Goal: Task Accomplishment & Management: Manage account settings

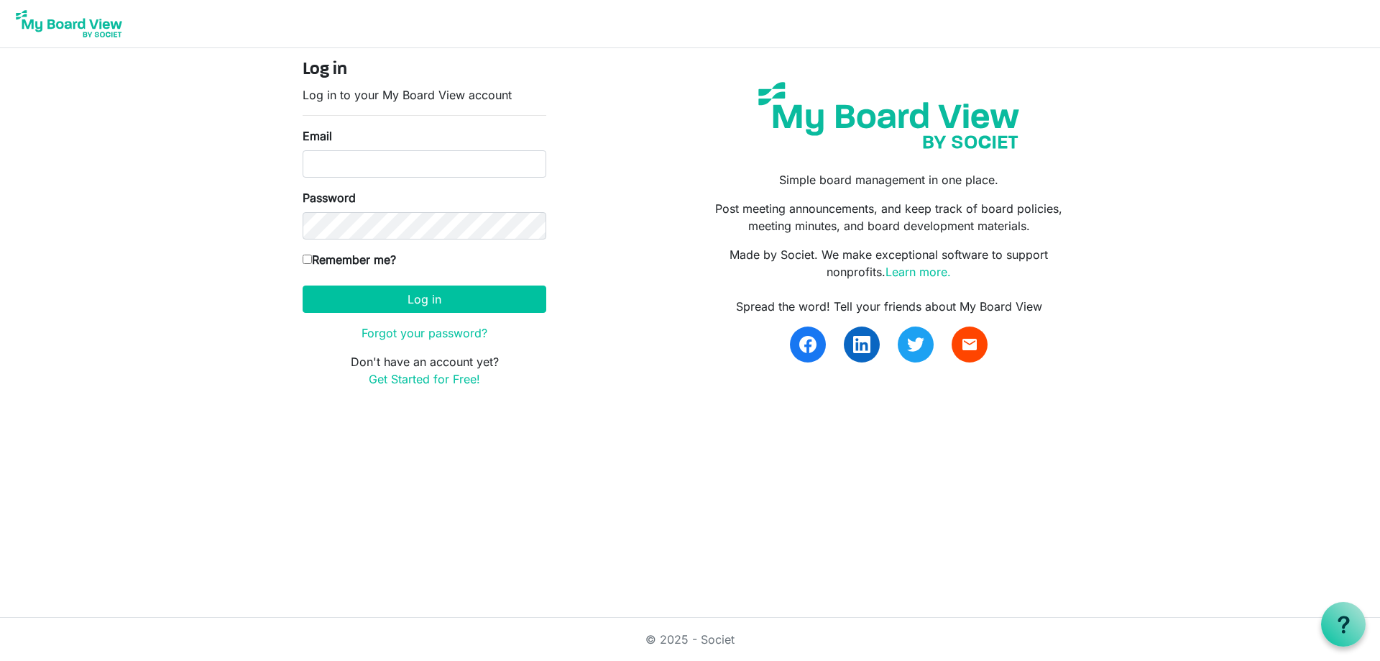
type input "[EMAIL_ADDRESS][DOMAIN_NAME]"
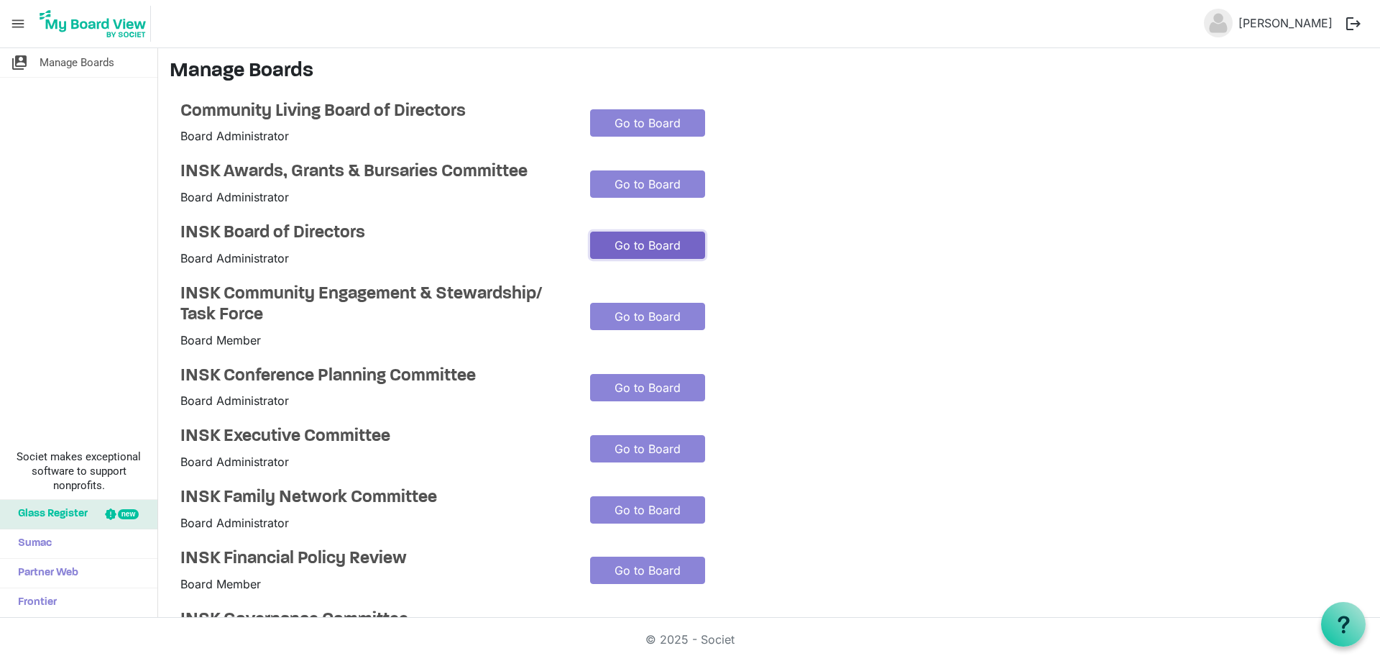
click at [626, 245] on link "Go to Board" at bounding box center [647, 244] width 115 height 27
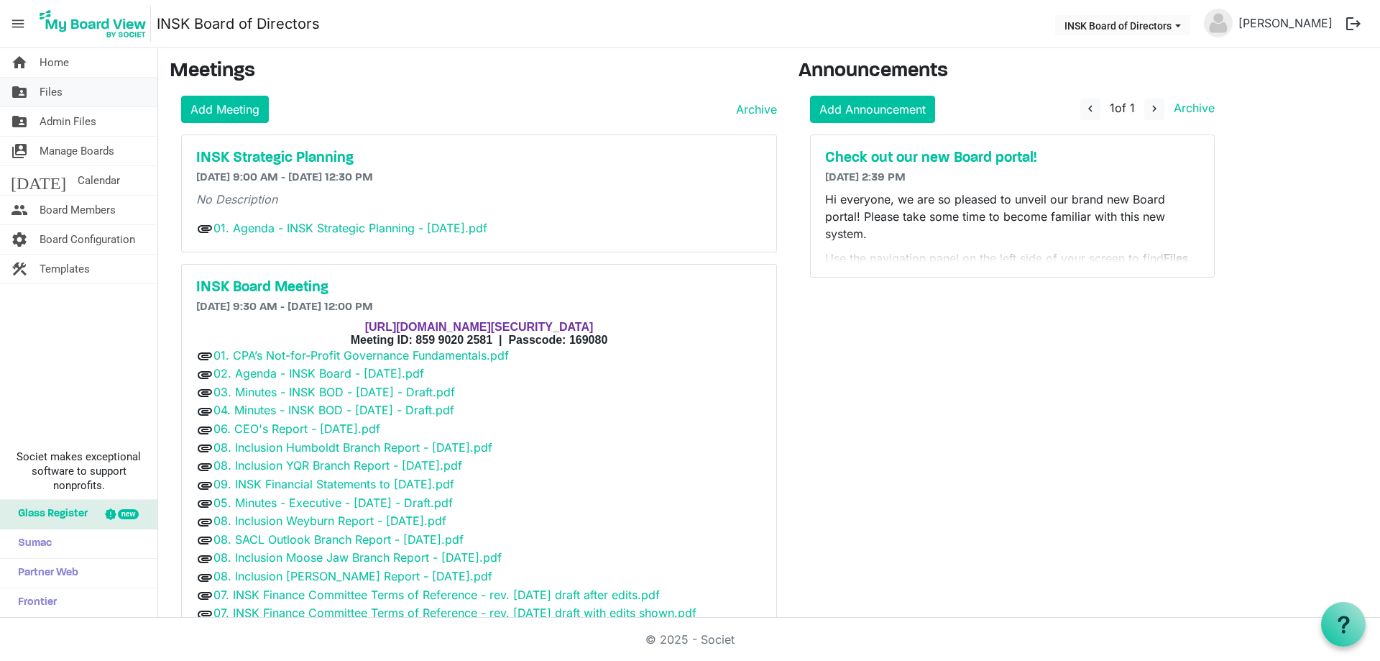
click at [66, 99] on link "folder_shared Files" at bounding box center [78, 92] width 157 height 29
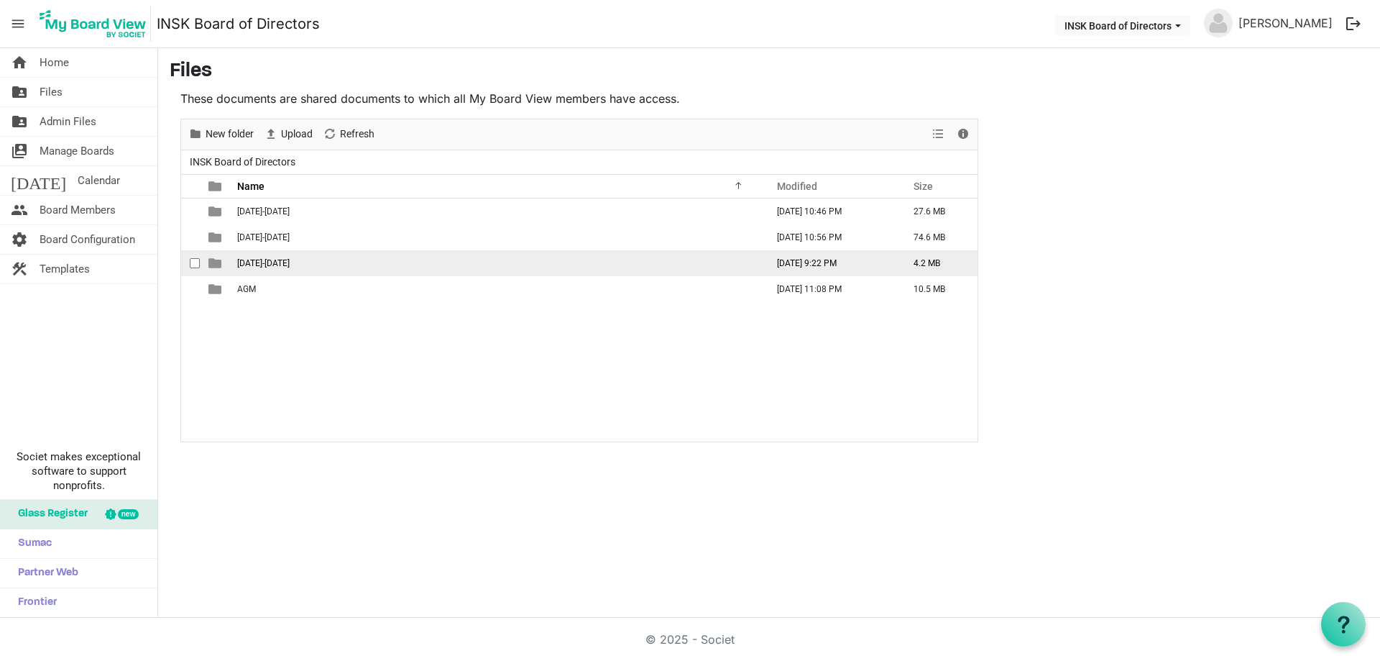
click at [254, 258] on span "2025-2026" at bounding box center [263, 263] width 52 height 10
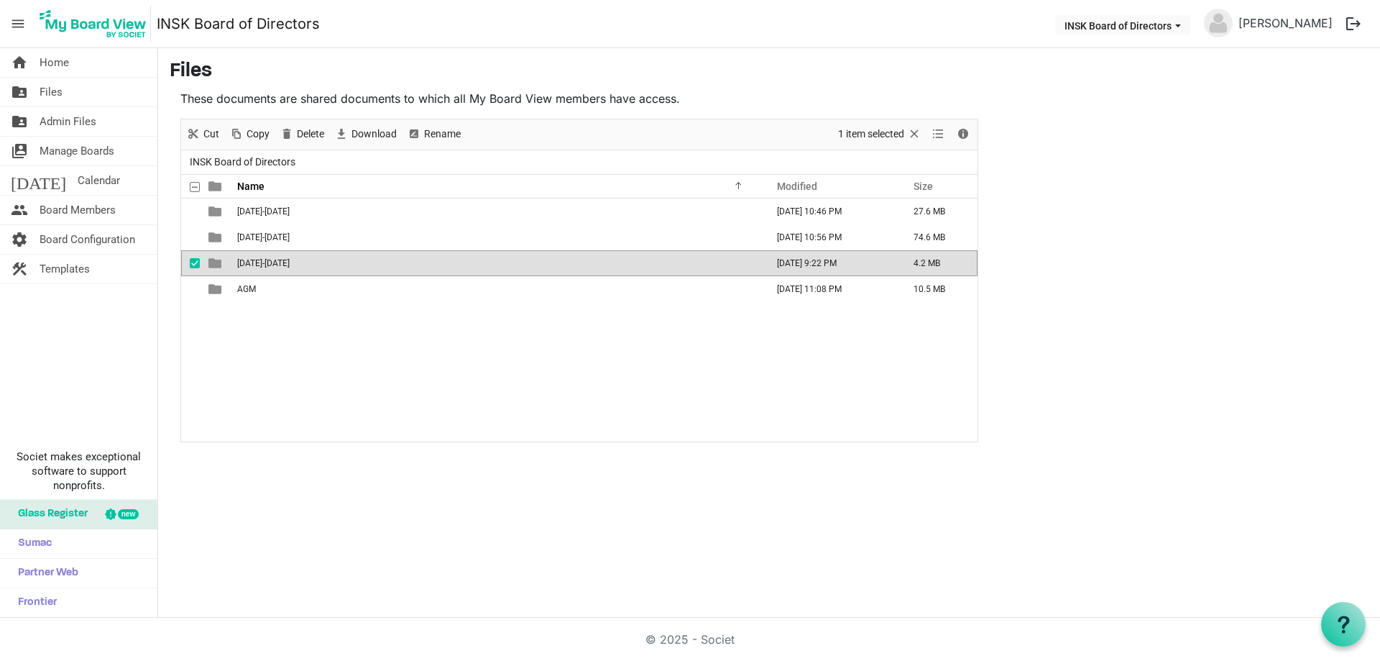
click at [254, 258] on span "2025-2026" at bounding box center [263, 263] width 52 height 10
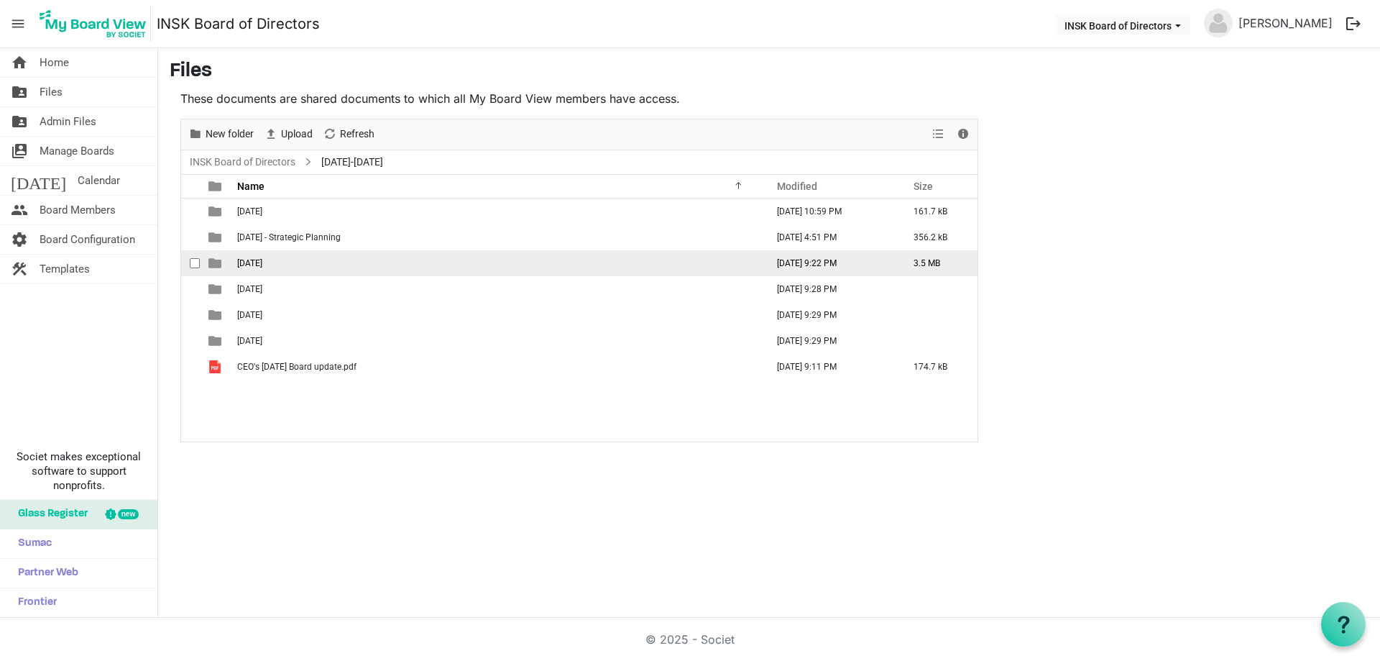
click at [262, 261] on span "[DATE]" at bounding box center [249, 263] width 25 height 10
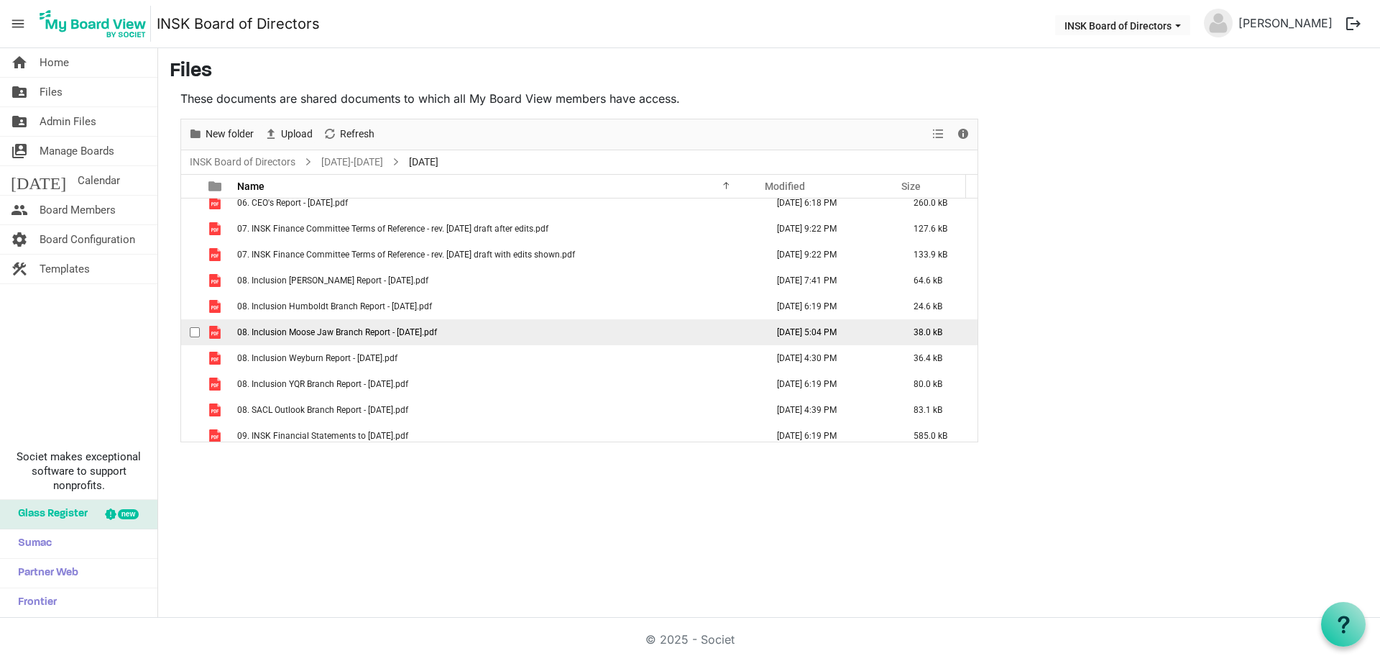
scroll to position [145, 0]
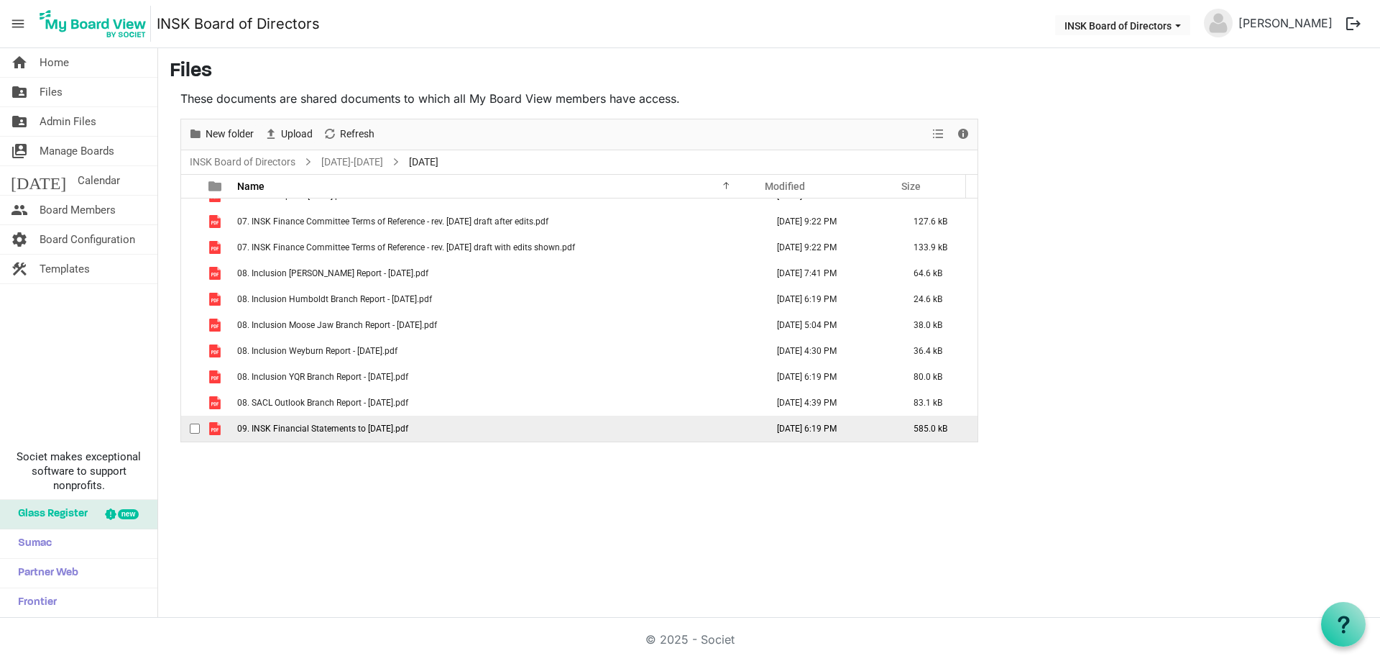
click at [190, 428] on span "checkbox" at bounding box center [195, 428] width 10 height 10
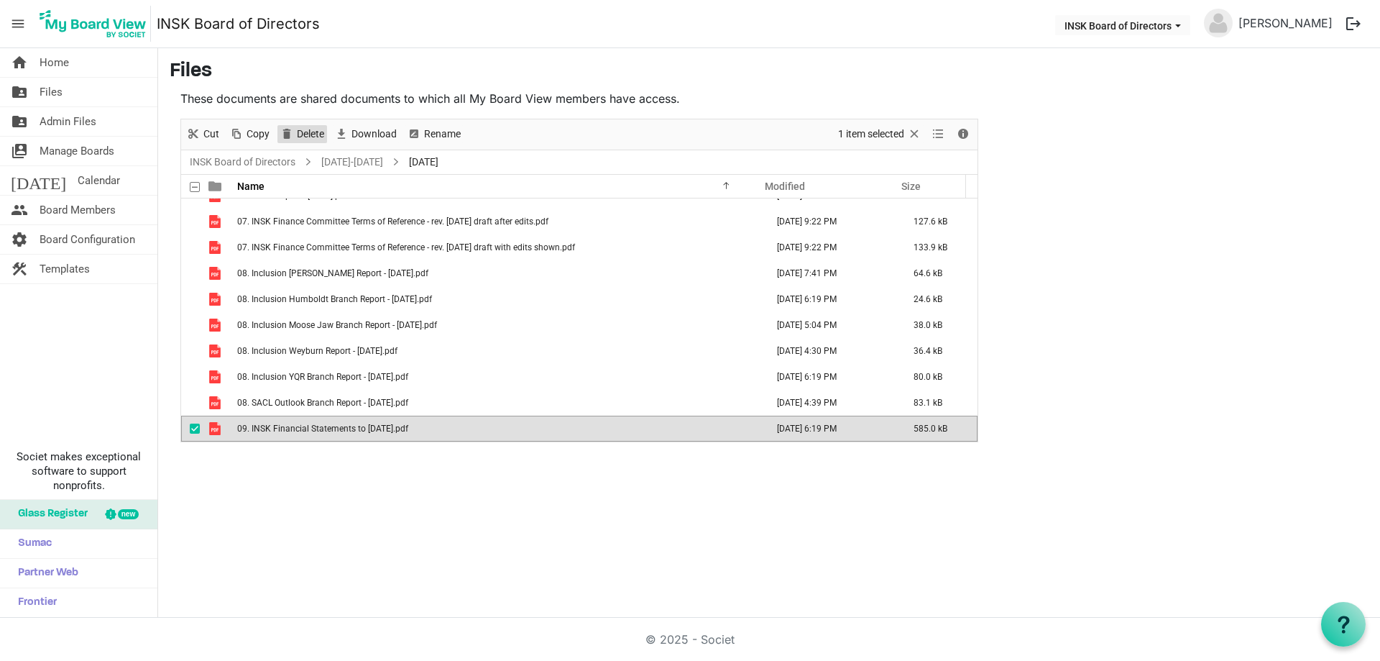
click at [308, 141] on span "Delete" at bounding box center [310, 134] width 30 height 18
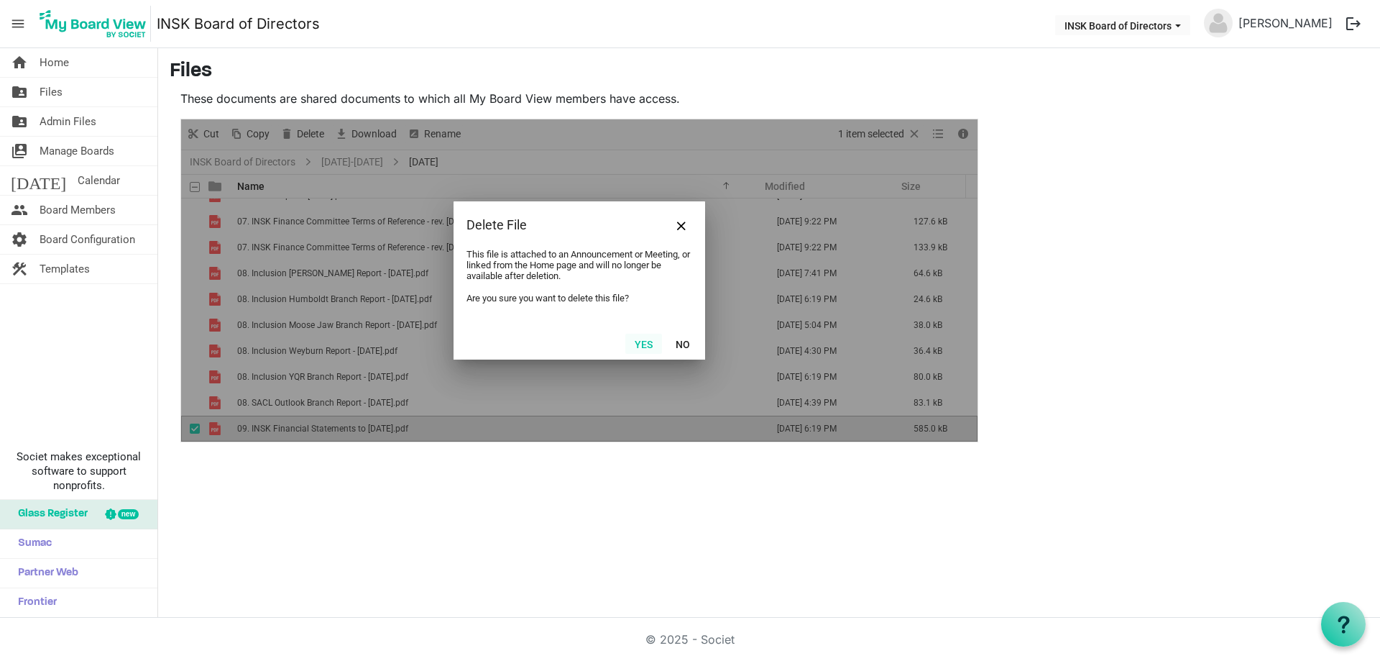
click at [644, 339] on button "Yes" at bounding box center [643, 343] width 37 height 20
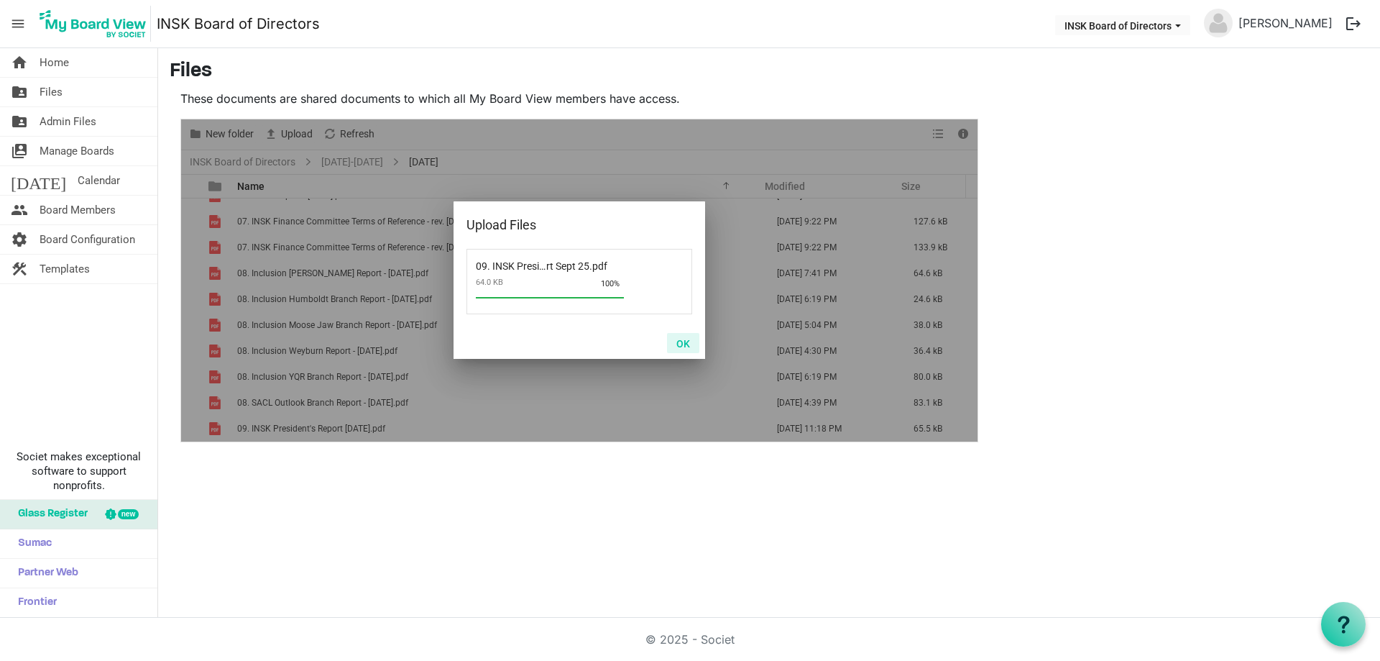
click at [689, 340] on button "OK" at bounding box center [683, 343] width 32 height 20
click at [676, 340] on button "OK" at bounding box center [683, 343] width 32 height 20
click at [689, 338] on button "OK" at bounding box center [683, 343] width 32 height 20
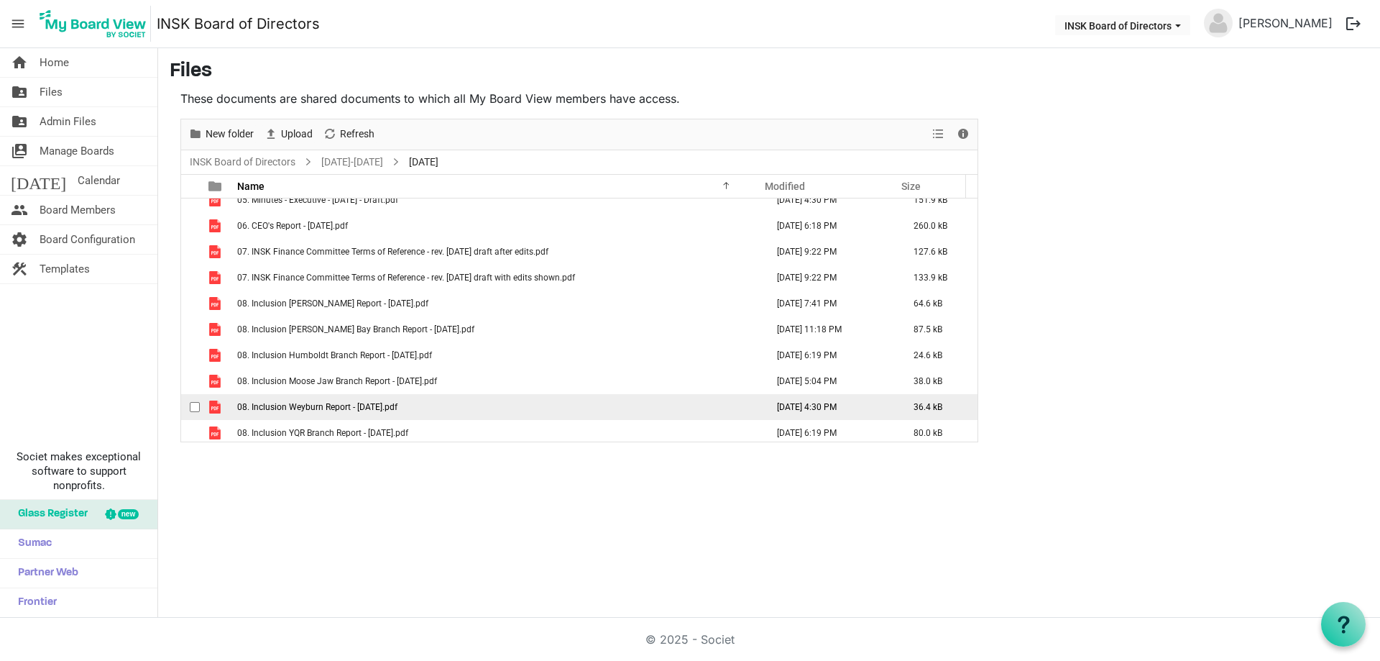
scroll to position [0, 0]
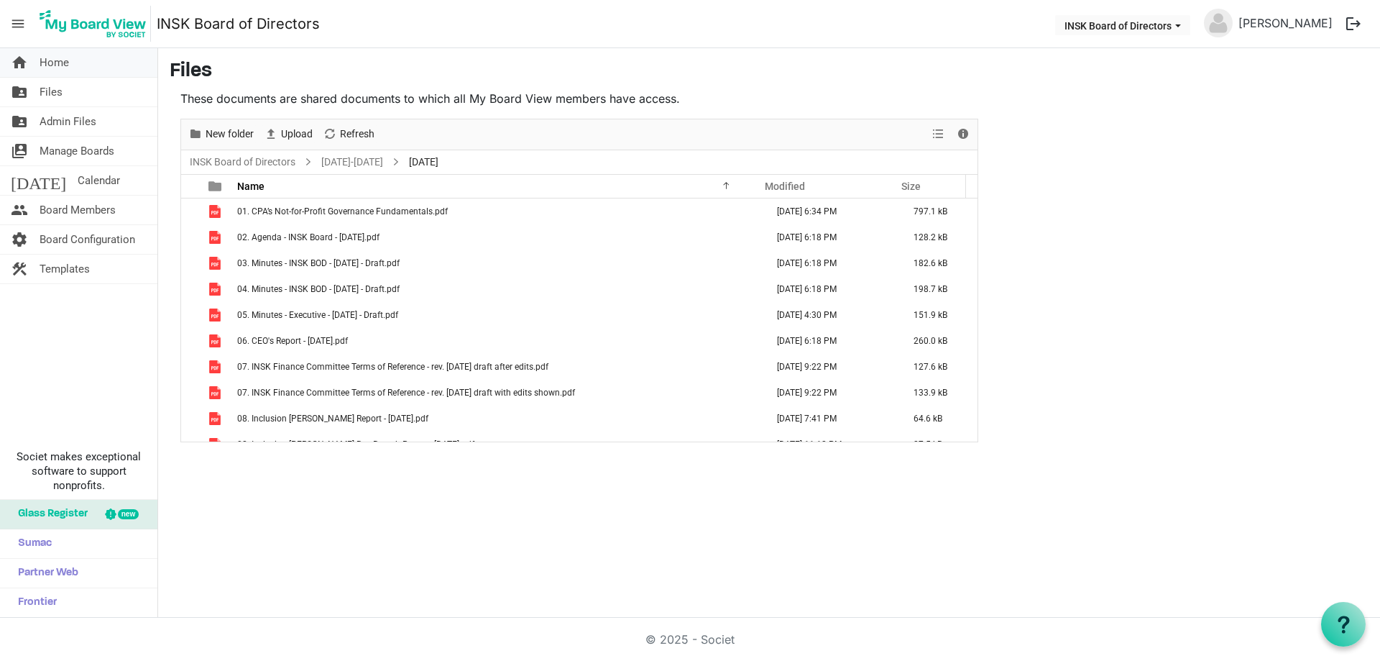
click at [61, 68] on span "Home" at bounding box center [54, 62] width 29 height 29
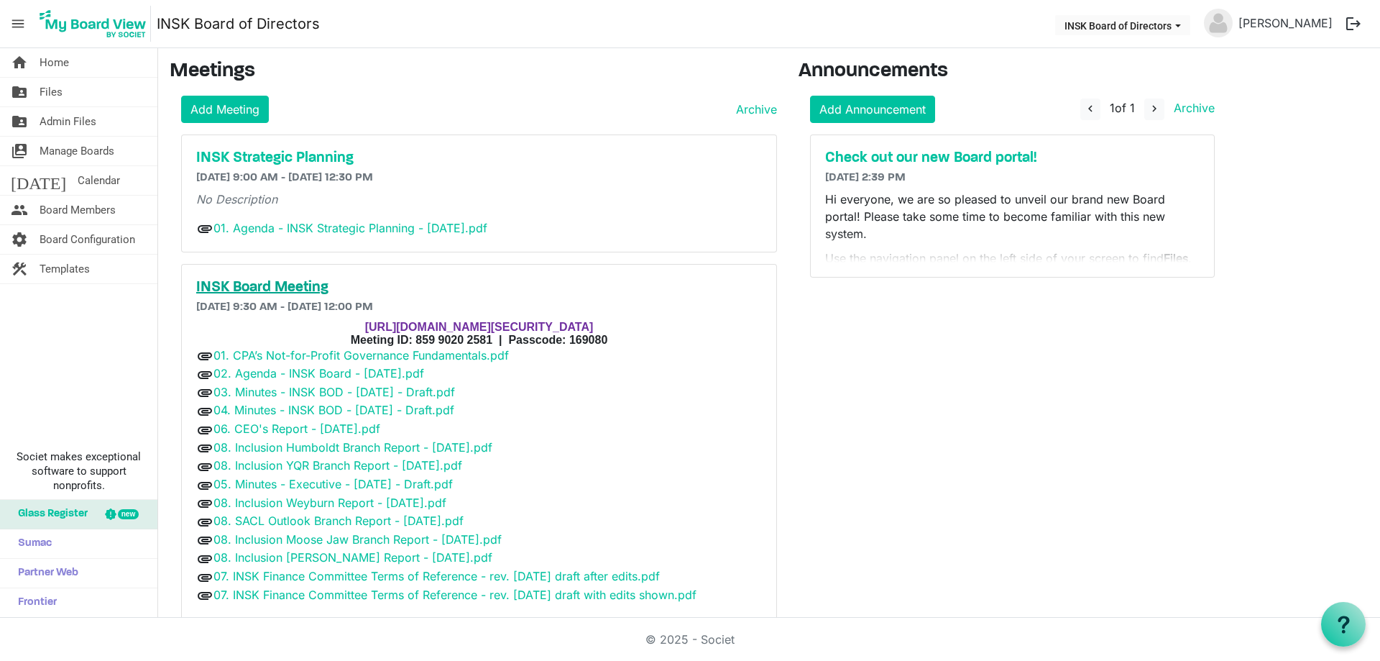
click at [267, 280] on h5 "INSK Board Meeting" at bounding box center [479, 287] width 566 height 17
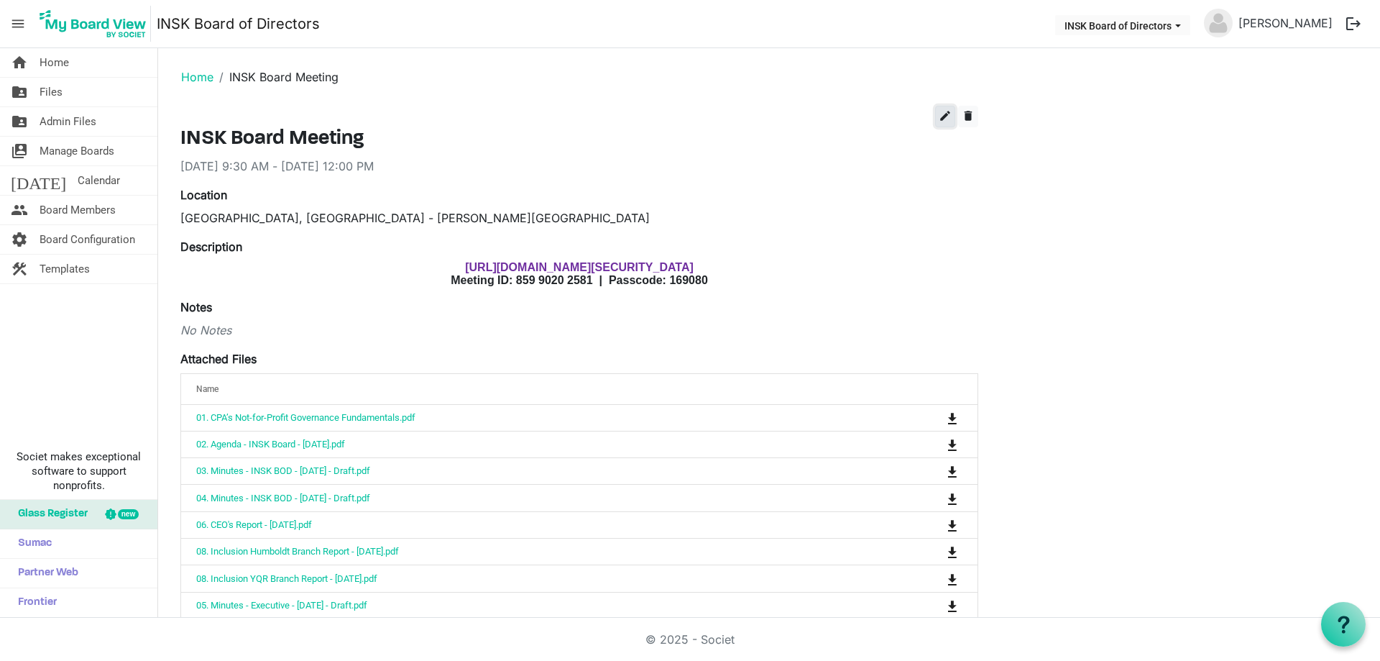
click at [941, 111] on span "edit" at bounding box center [945, 115] width 13 height 13
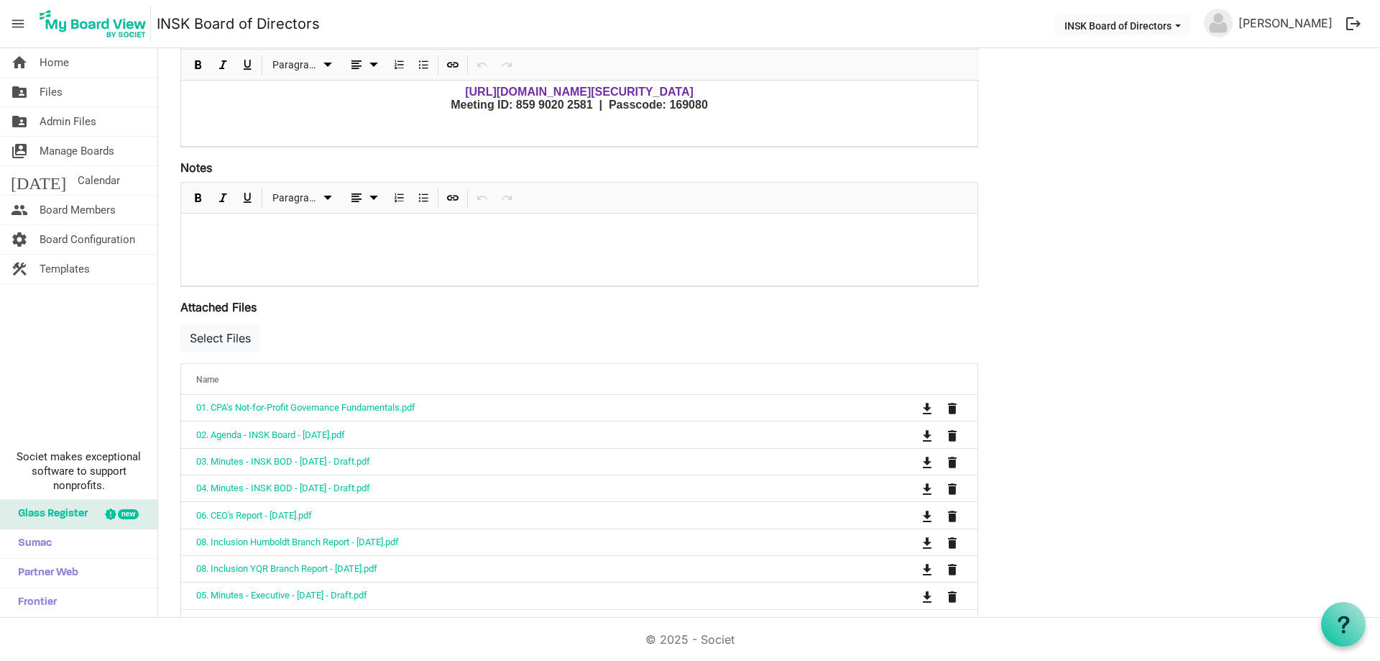
scroll to position [359, 0]
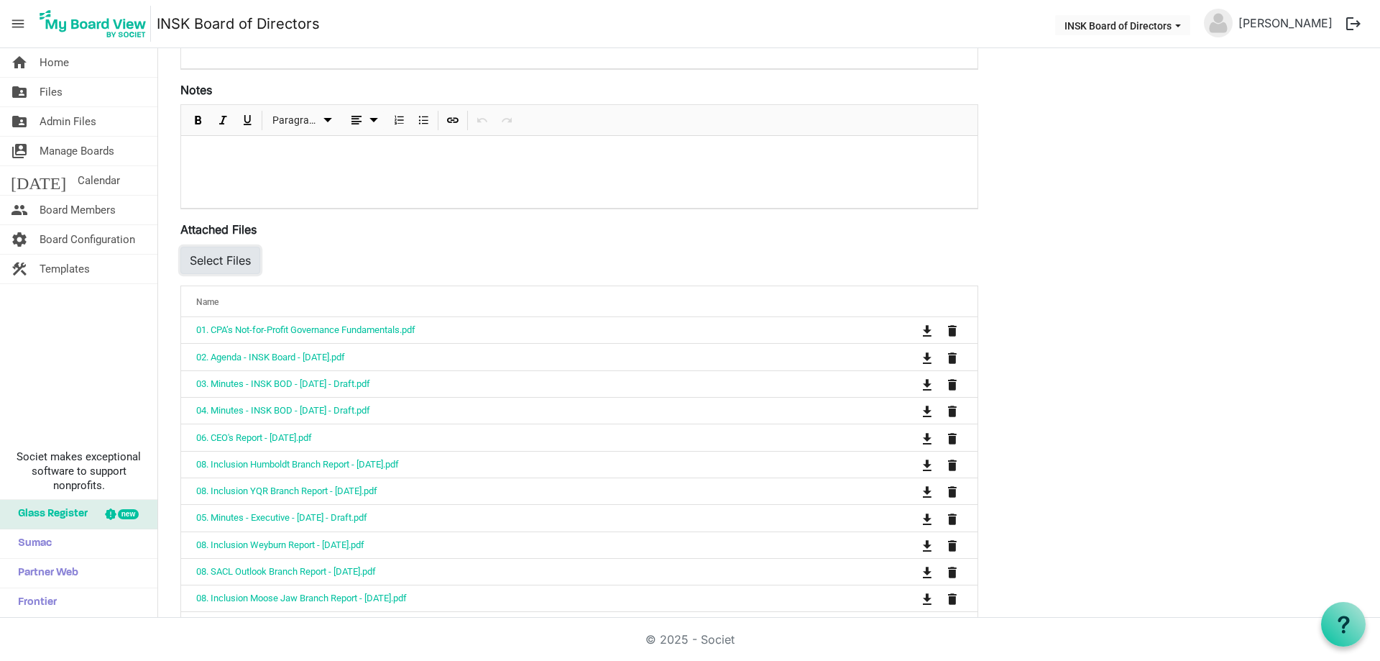
click at [213, 257] on button "Select Files" at bounding box center [220, 260] width 80 height 27
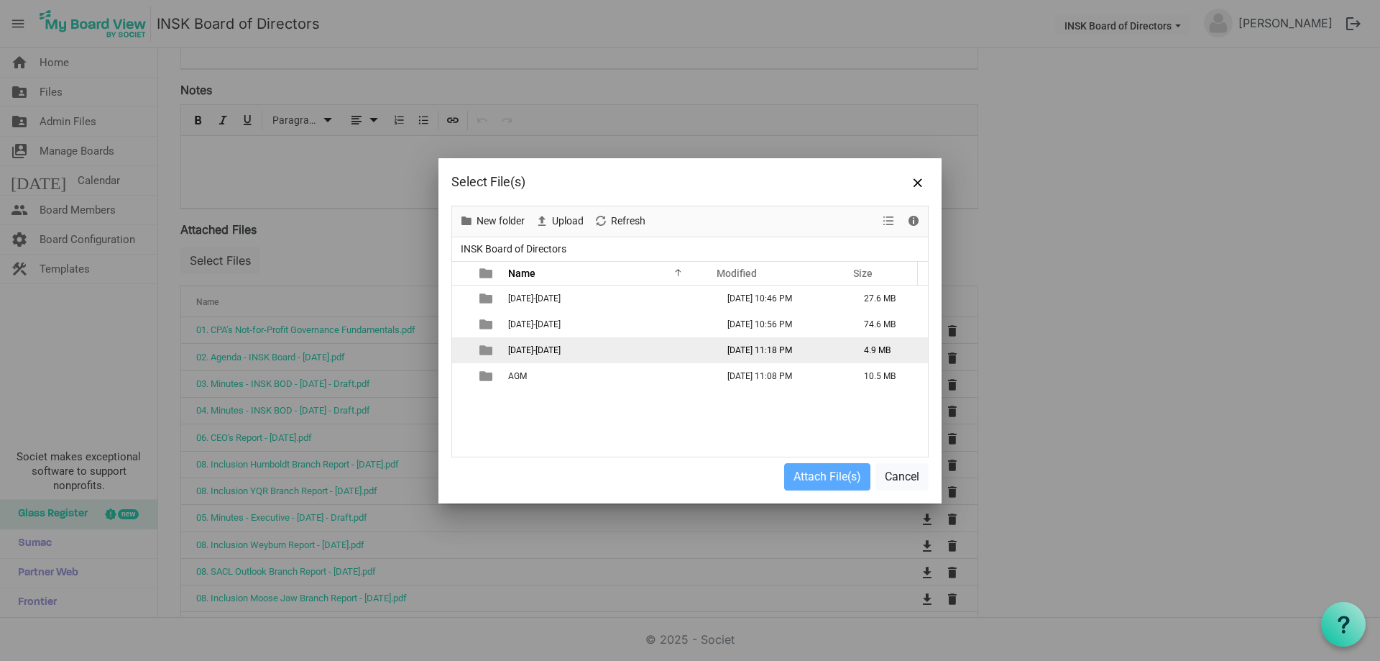
click at [531, 345] on span "2025-2026" at bounding box center [534, 350] width 52 height 10
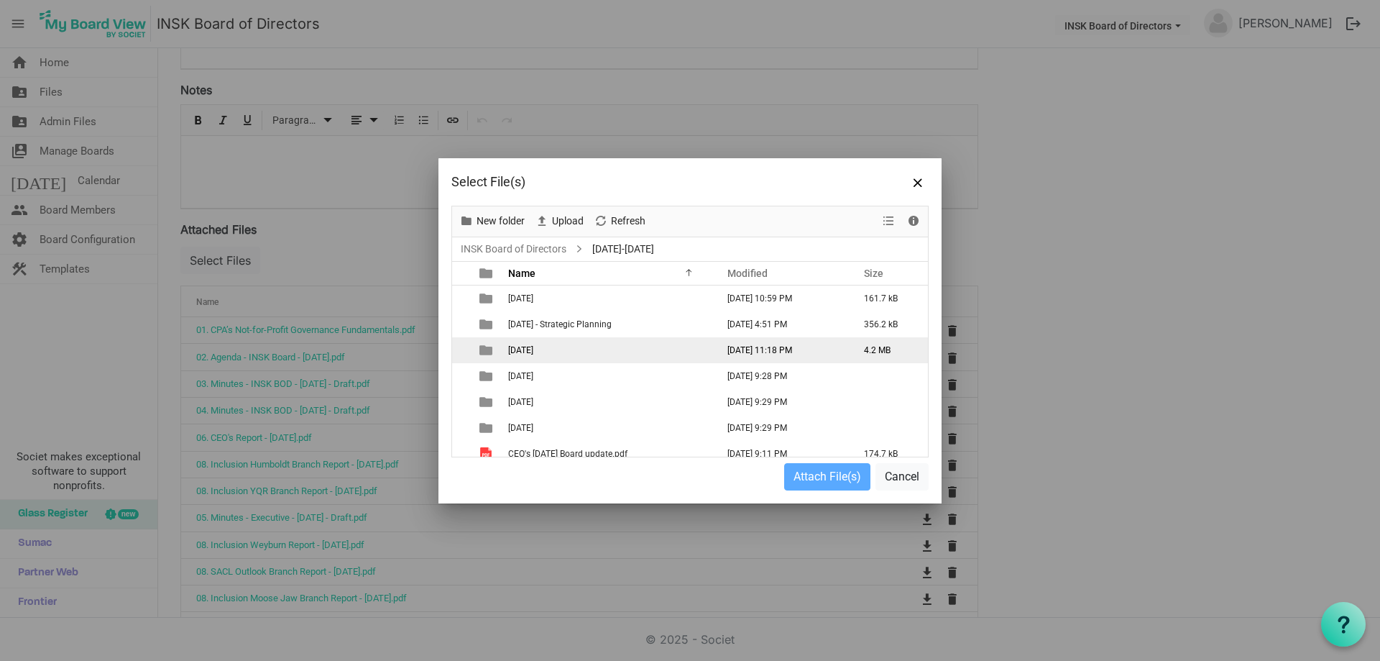
click at [526, 346] on span "2025-09-21" at bounding box center [520, 350] width 25 height 10
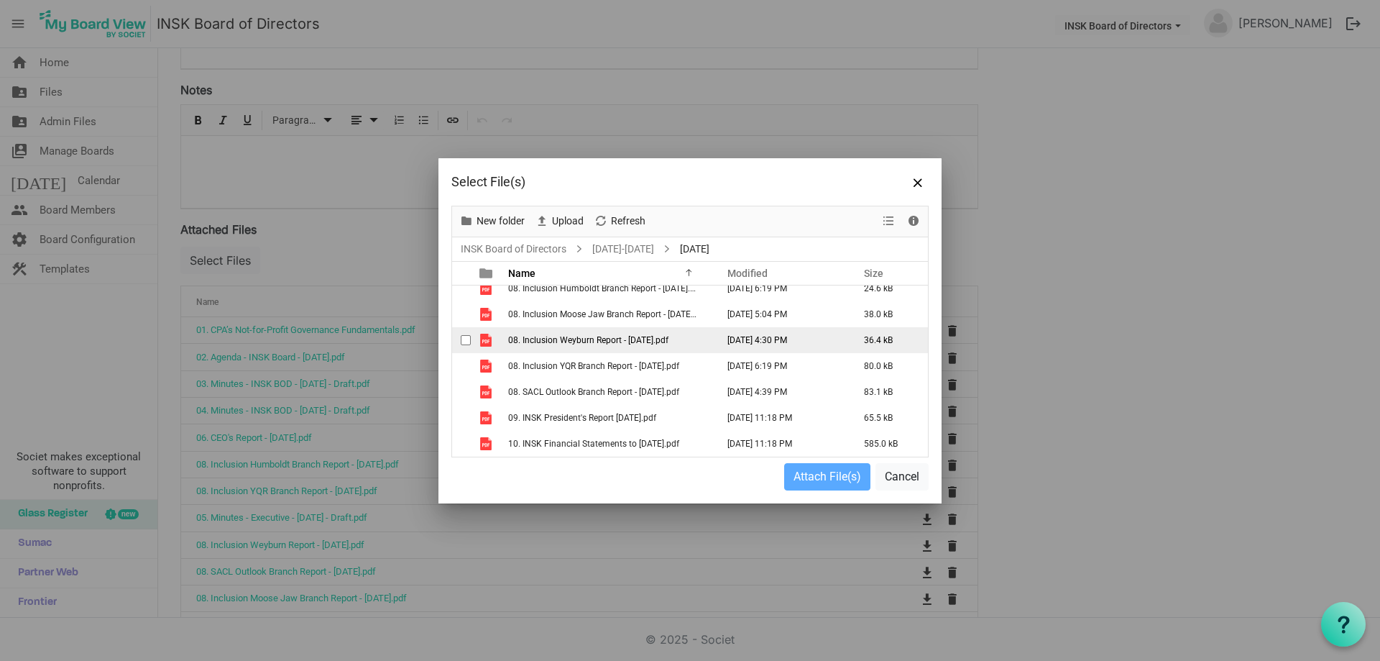
scroll to position [197, 0]
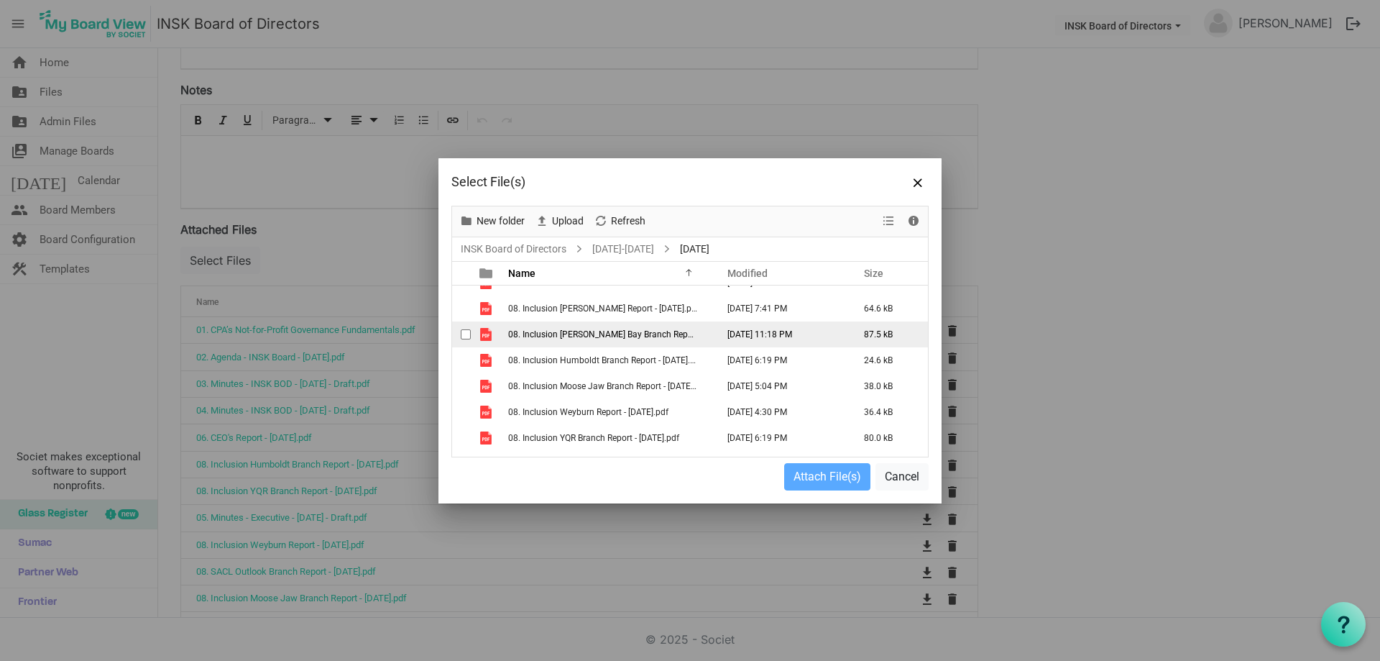
click at [469, 332] on span "checkbox" at bounding box center [466, 334] width 10 height 10
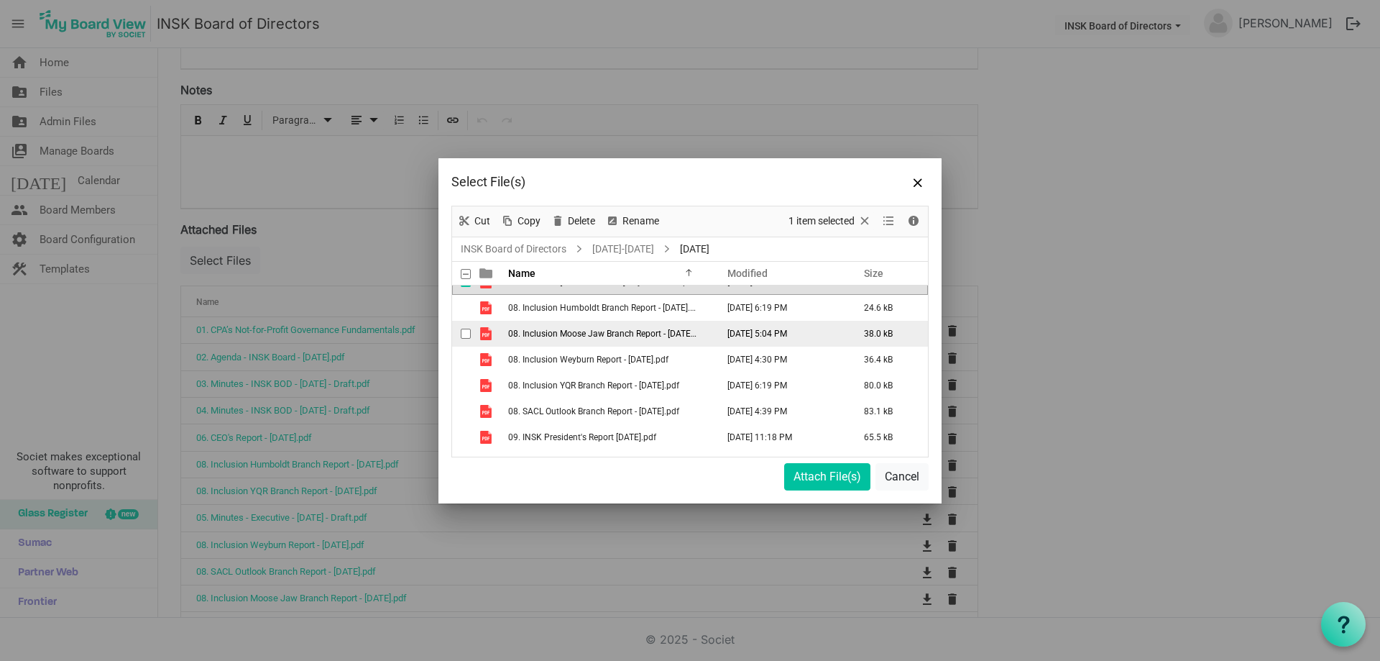
scroll to position [269, 0]
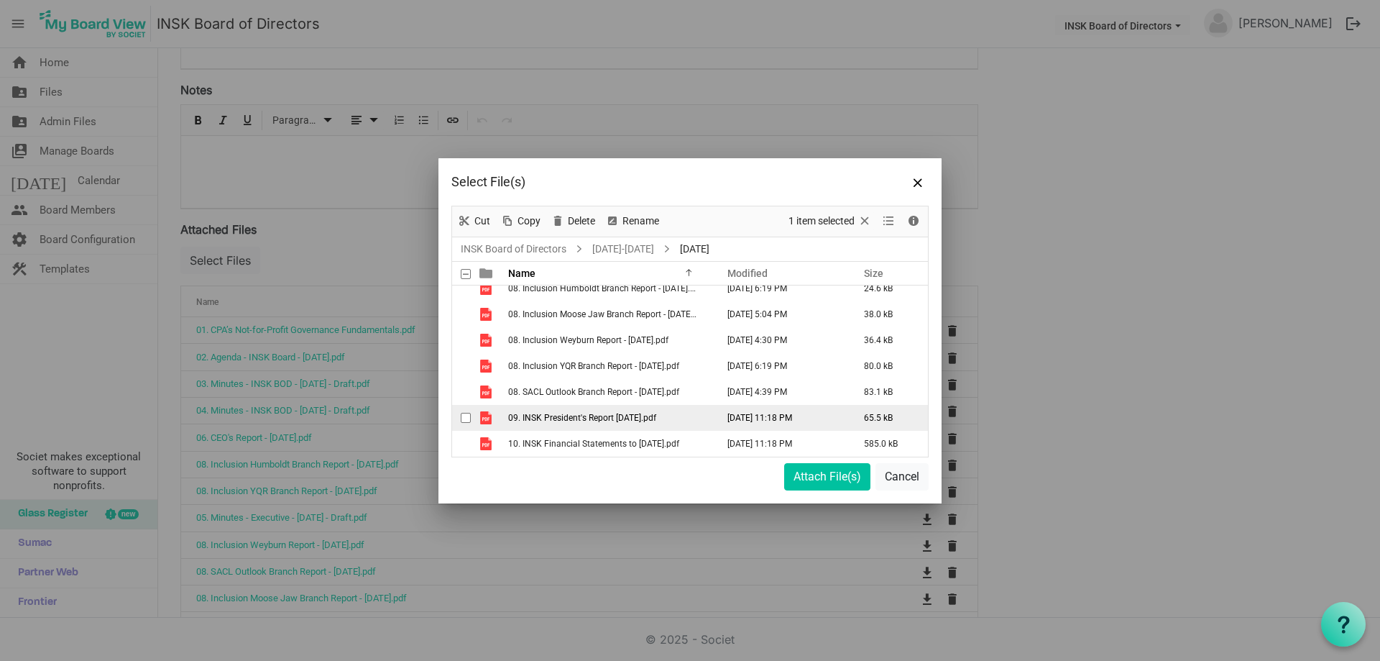
click at [466, 418] on span "checkbox" at bounding box center [466, 418] width 10 height 10
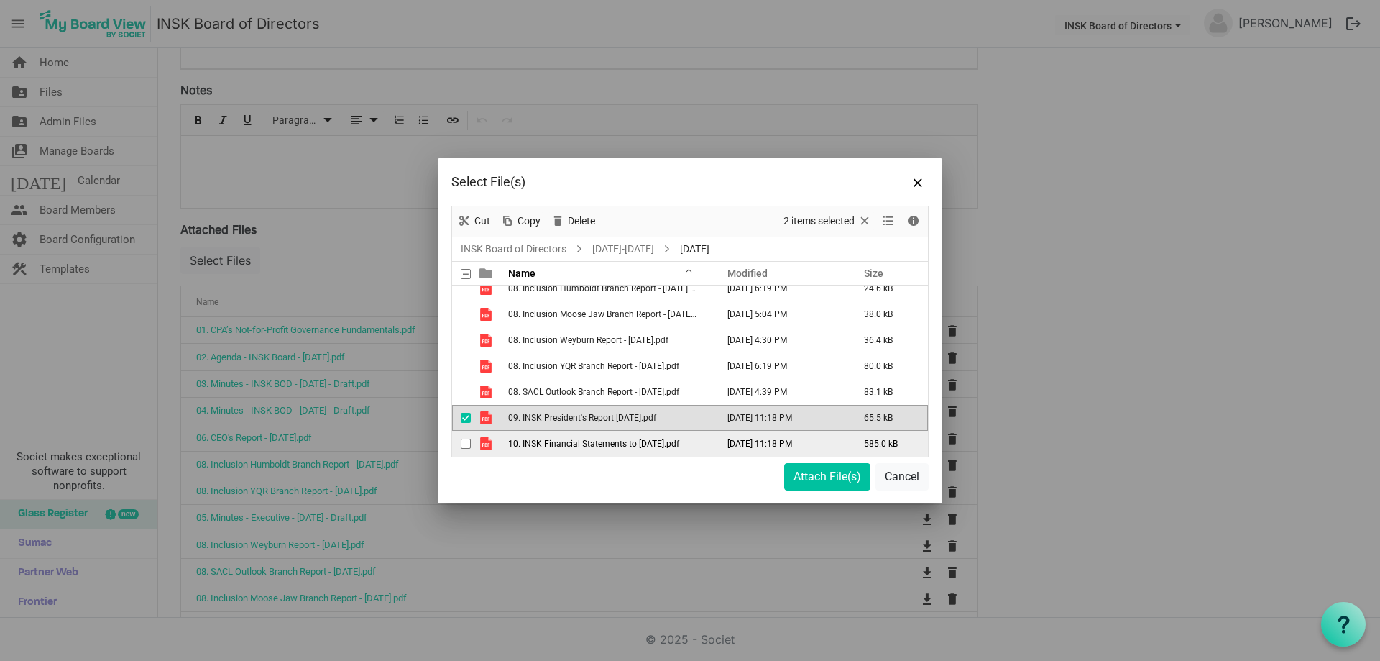
click at [465, 438] on div "checkbox" at bounding box center [469, 443] width 17 height 14
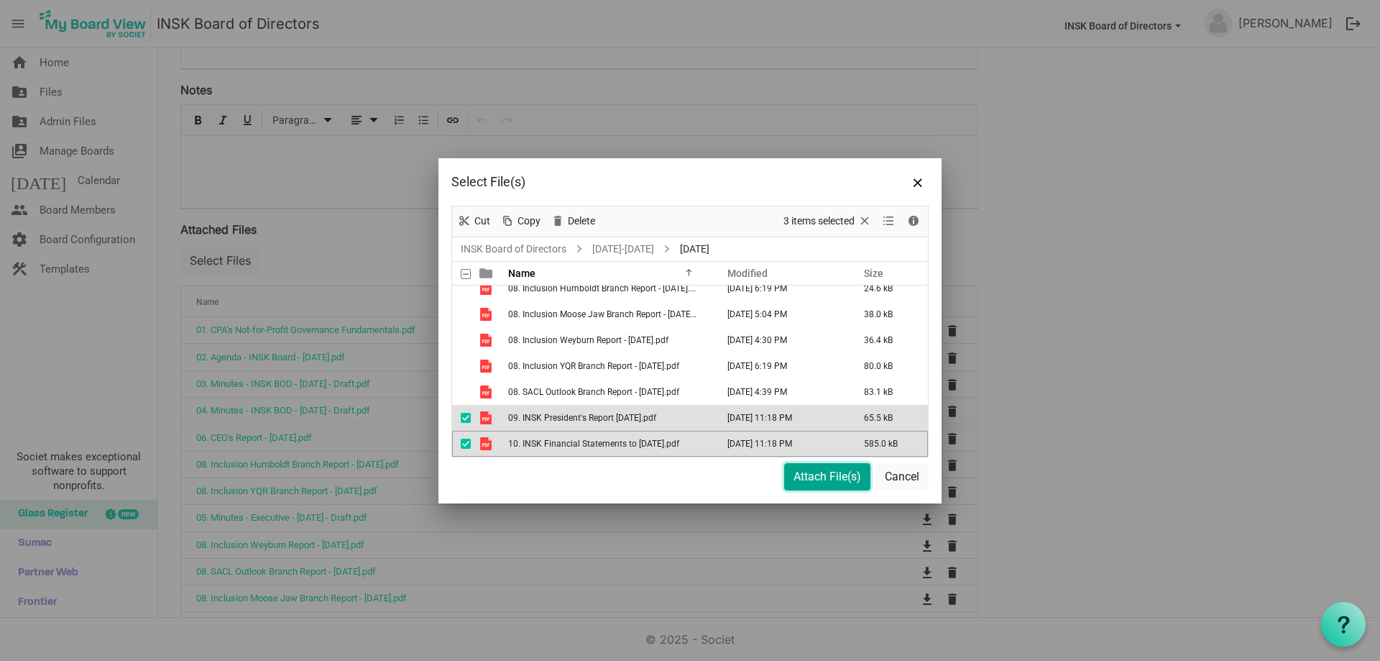
click at [839, 474] on button "Attach File(s)" at bounding box center [827, 476] width 86 height 27
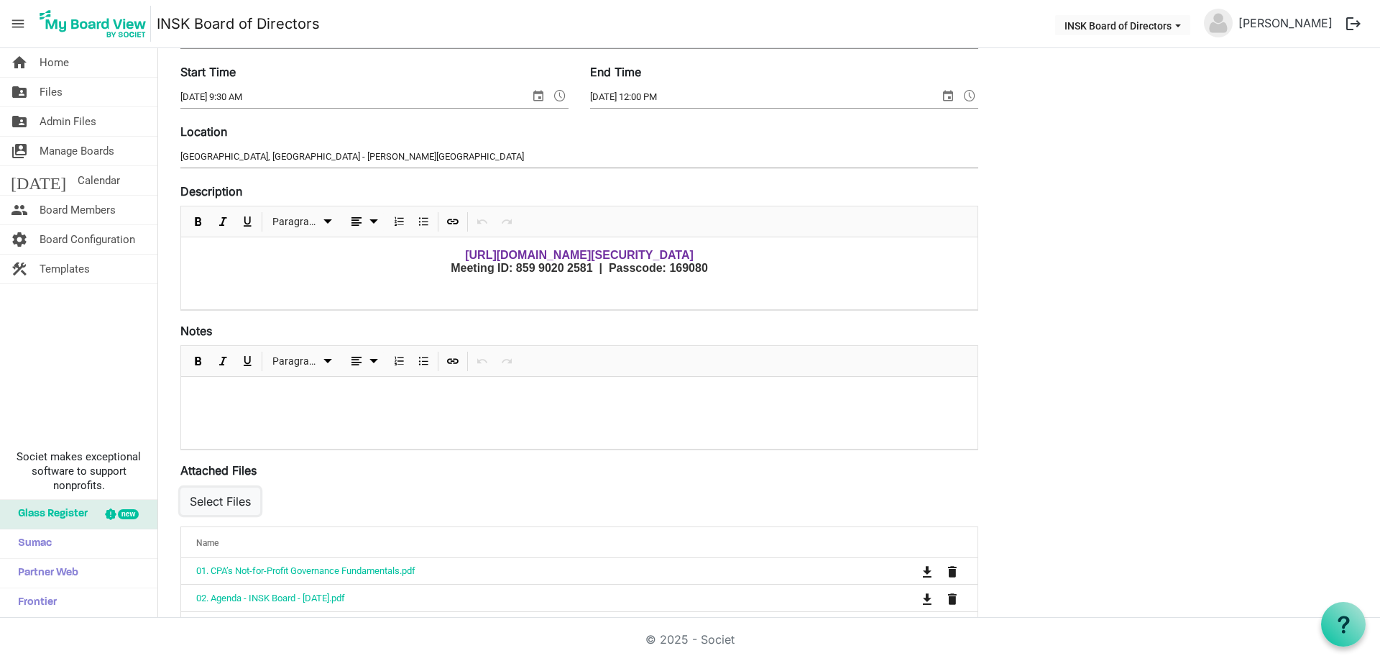
scroll to position [0, 0]
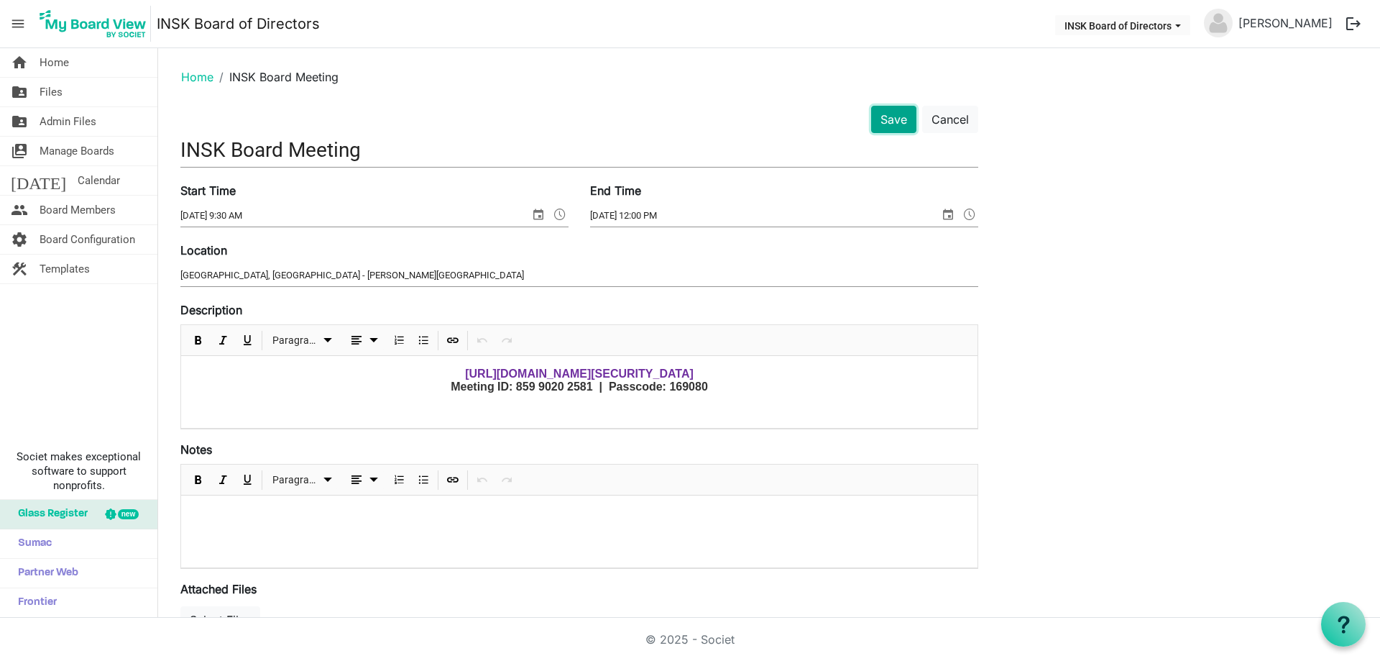
click at [893, 118] on button "Save" at bounding box center [893, 119] width 45 height 27
